Goal: Find specific page/section

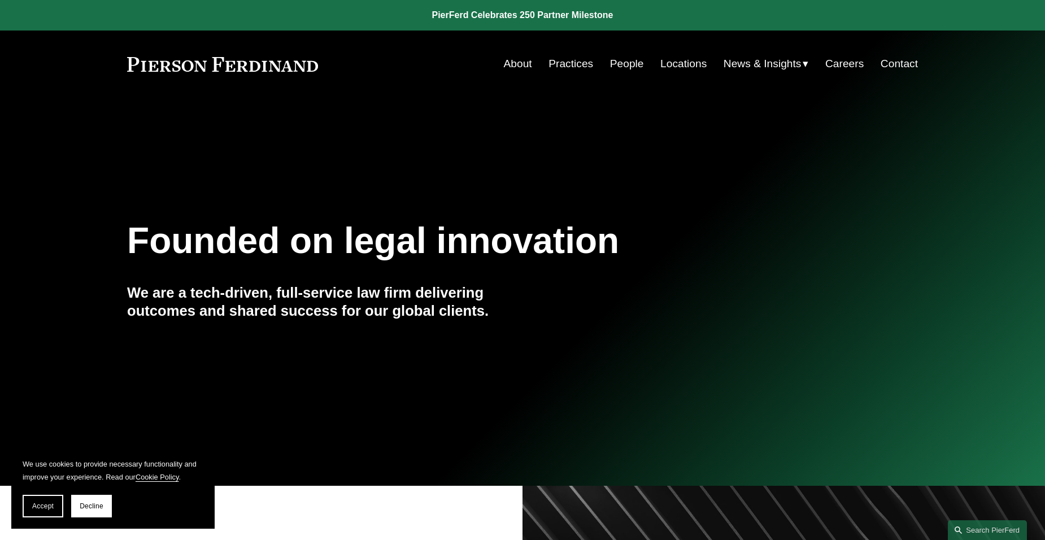
click at [631, 63] on link "People" at bounding box center [627, 63] width 34 height 21
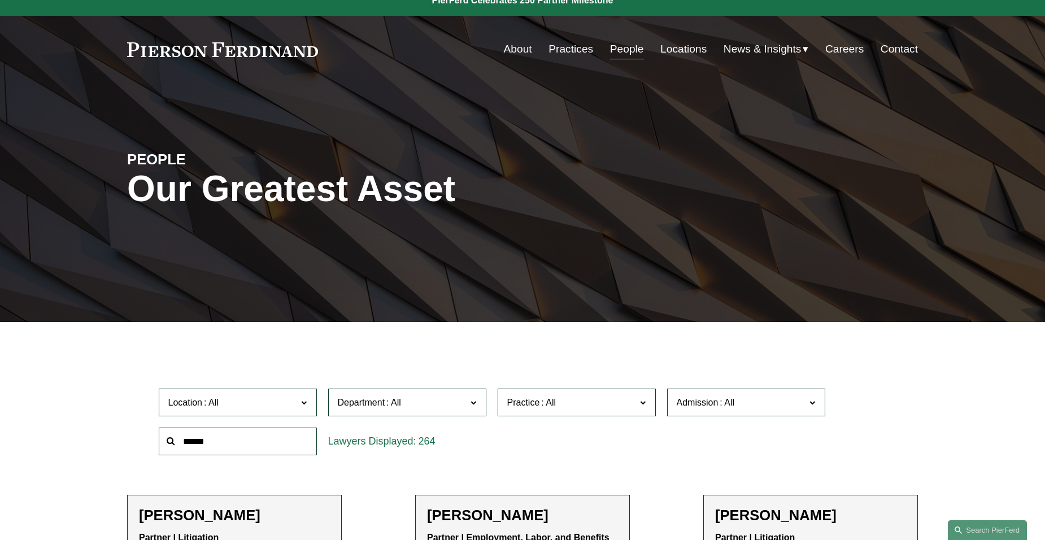
scroll to position [56, 0]
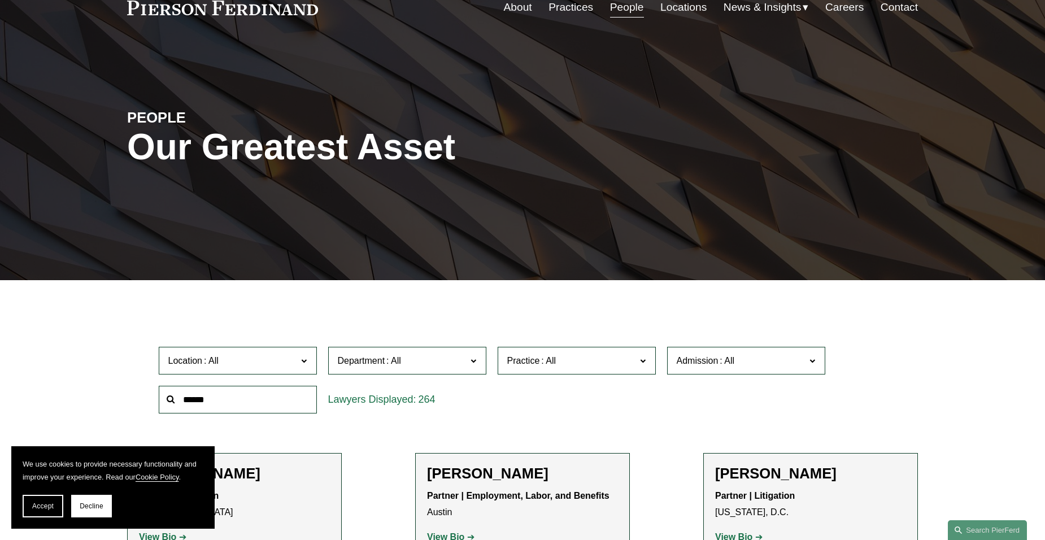
click at [242, 401] on input "text" at bounding box center [238, 400] width 158 height 28
type input "*****"
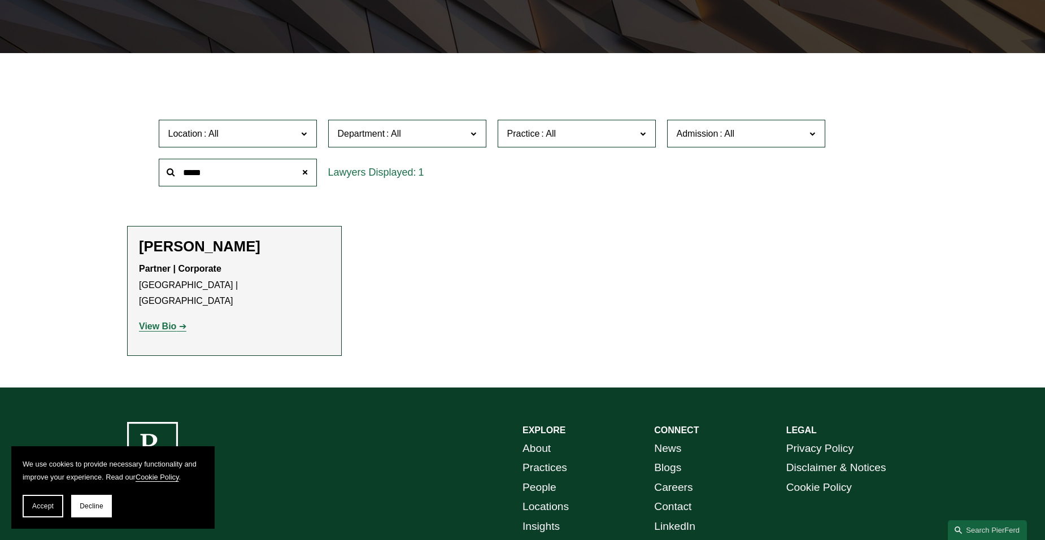
scroll to position [339, 0]
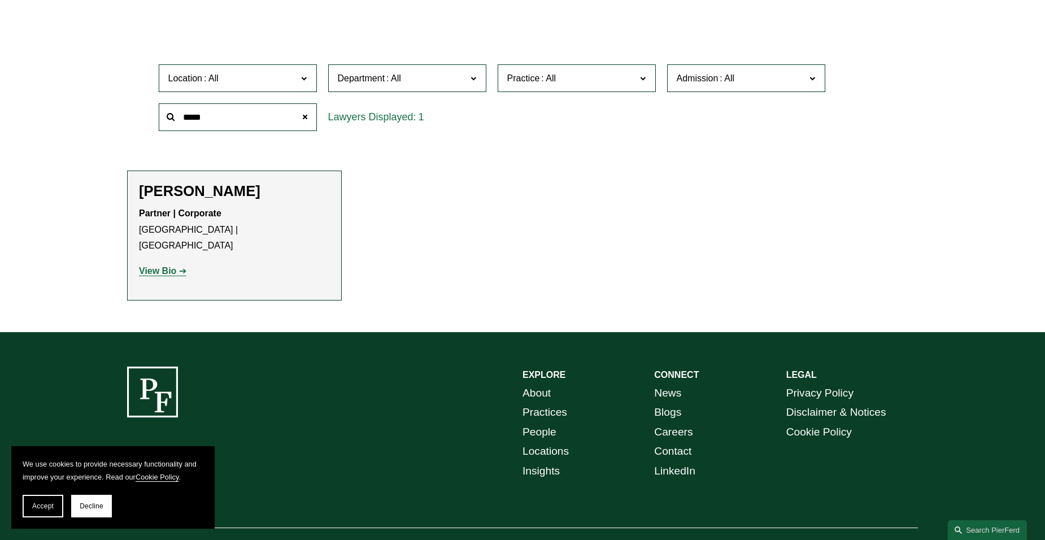
click at [159, 263] on p "View Bio" at bounding box center [234, 271] width 191 height 16
click at [166, 266] on strong "View Bio" at bounding box center [157, 271] width 37 height 10
